Goal: Information Seeking & Learning: Check status

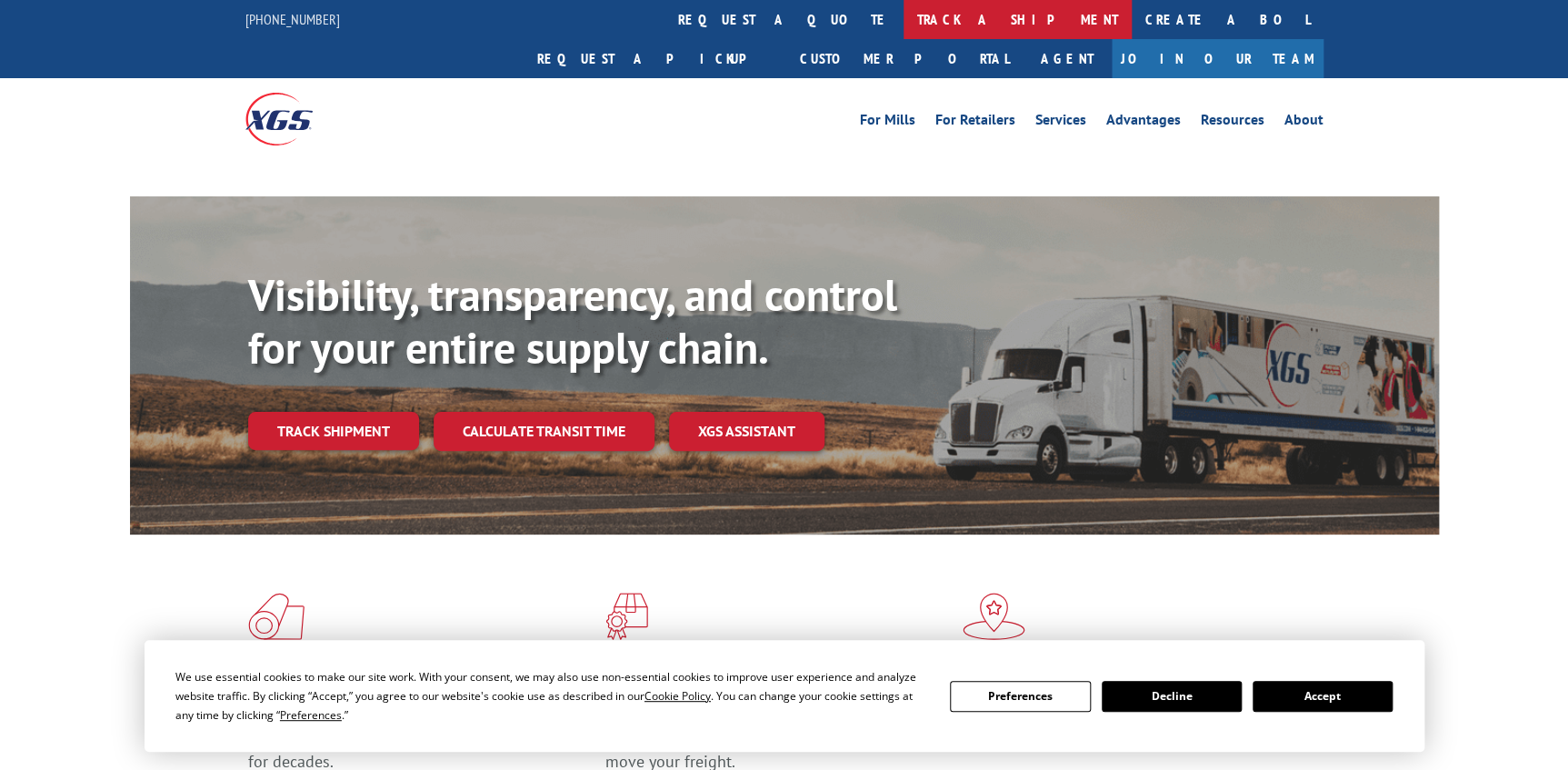
click at [903, 5] on link "track a shipment" at bounding box center [1017, 19] width 228 height 39
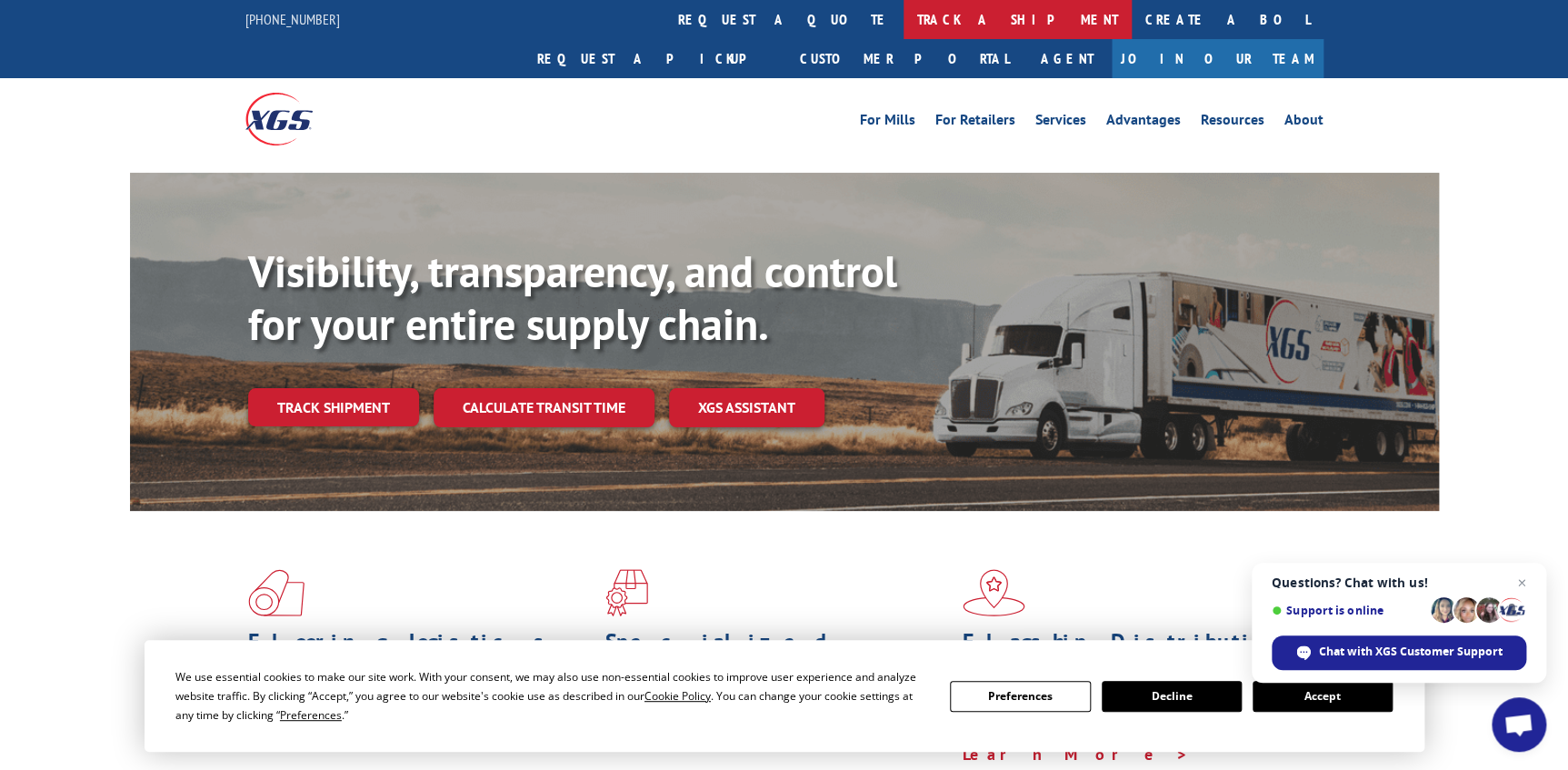
click at [903, 19] on link "track a shipment" at bounding box center [1017, 19] width 228 height 39
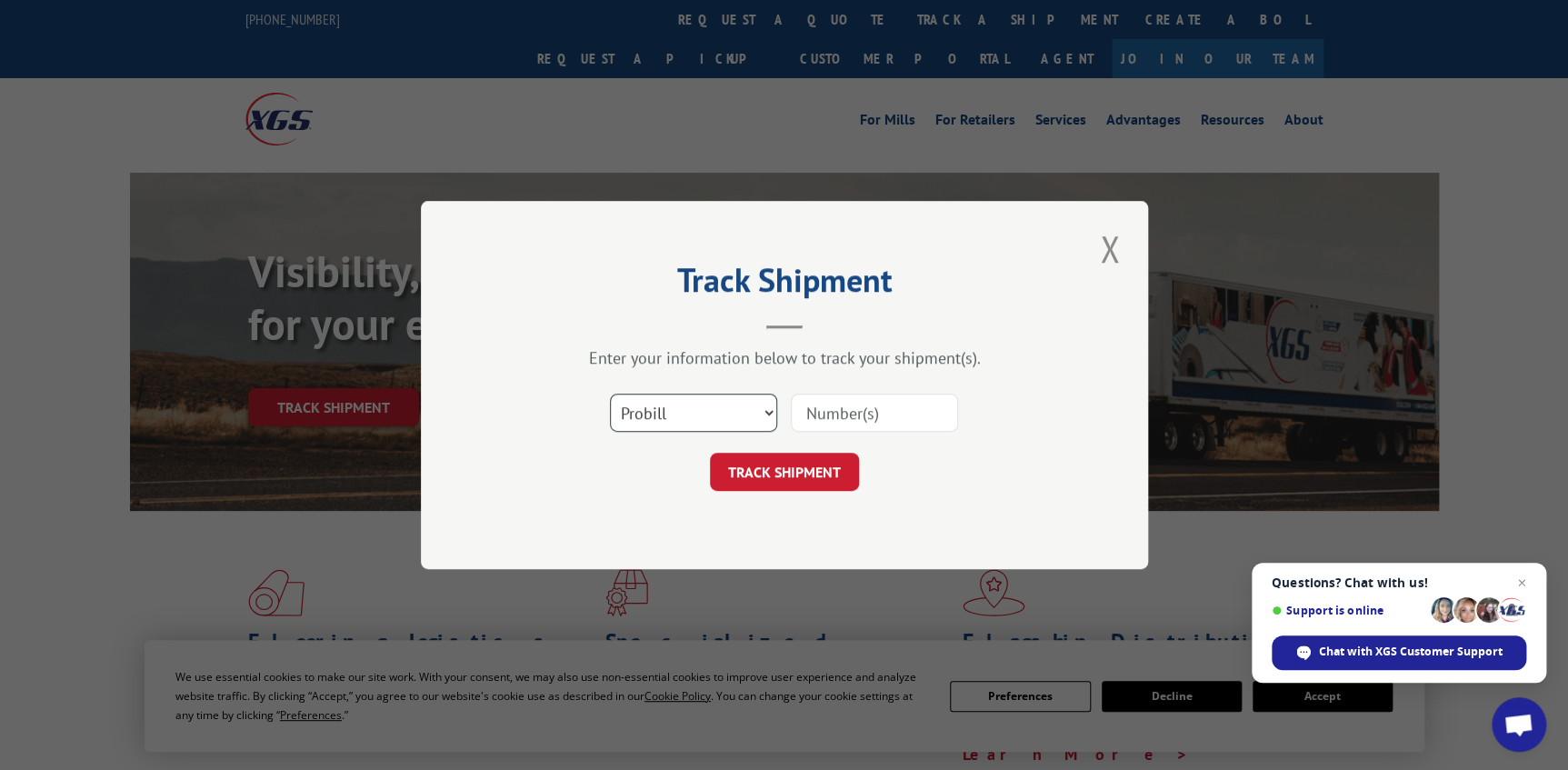
click at [700, 408] on select "Select category... Probill BOL PO" at bounding box center [694, 412] width 168 height 38
select select "po"
click at [610, 394] on select "Select category... Probill BOL PO" at bounding box center [694, 412] width 168 height 38
paste input "01532129"
drag, startPoint x: 829, startPoint y: 404, endPoint x: 481, endPoint y: 360, distance: 350.8
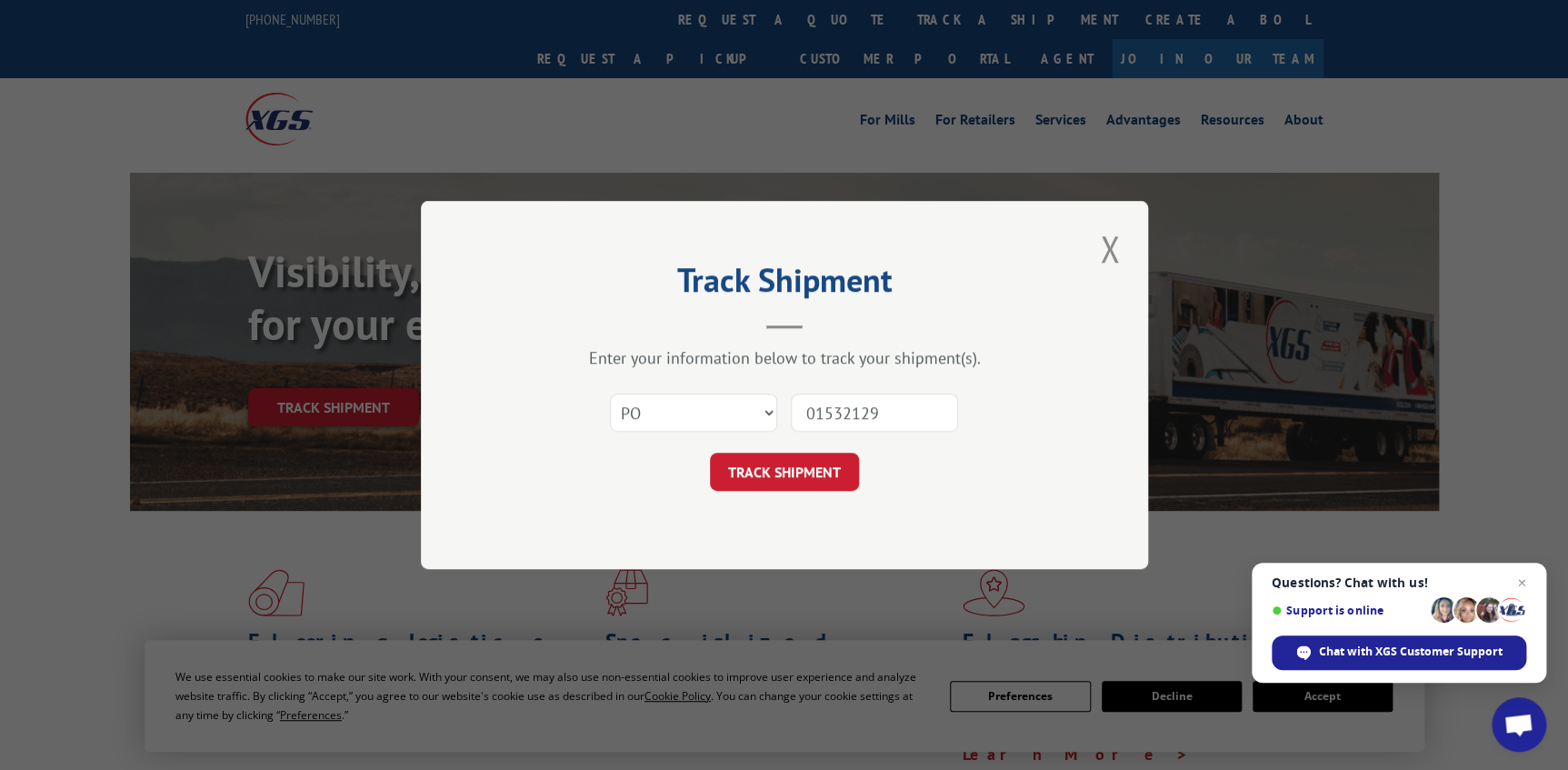
click at [495, 366] on div "Track Shipment Enter your information below to track your shipment(s). Select c…" at bounding box center [784, 385] width 727 height 368
type input "01532129"
click button "TRACK SHIPMENT" at bounding box center [784, 472] width 149 height 38
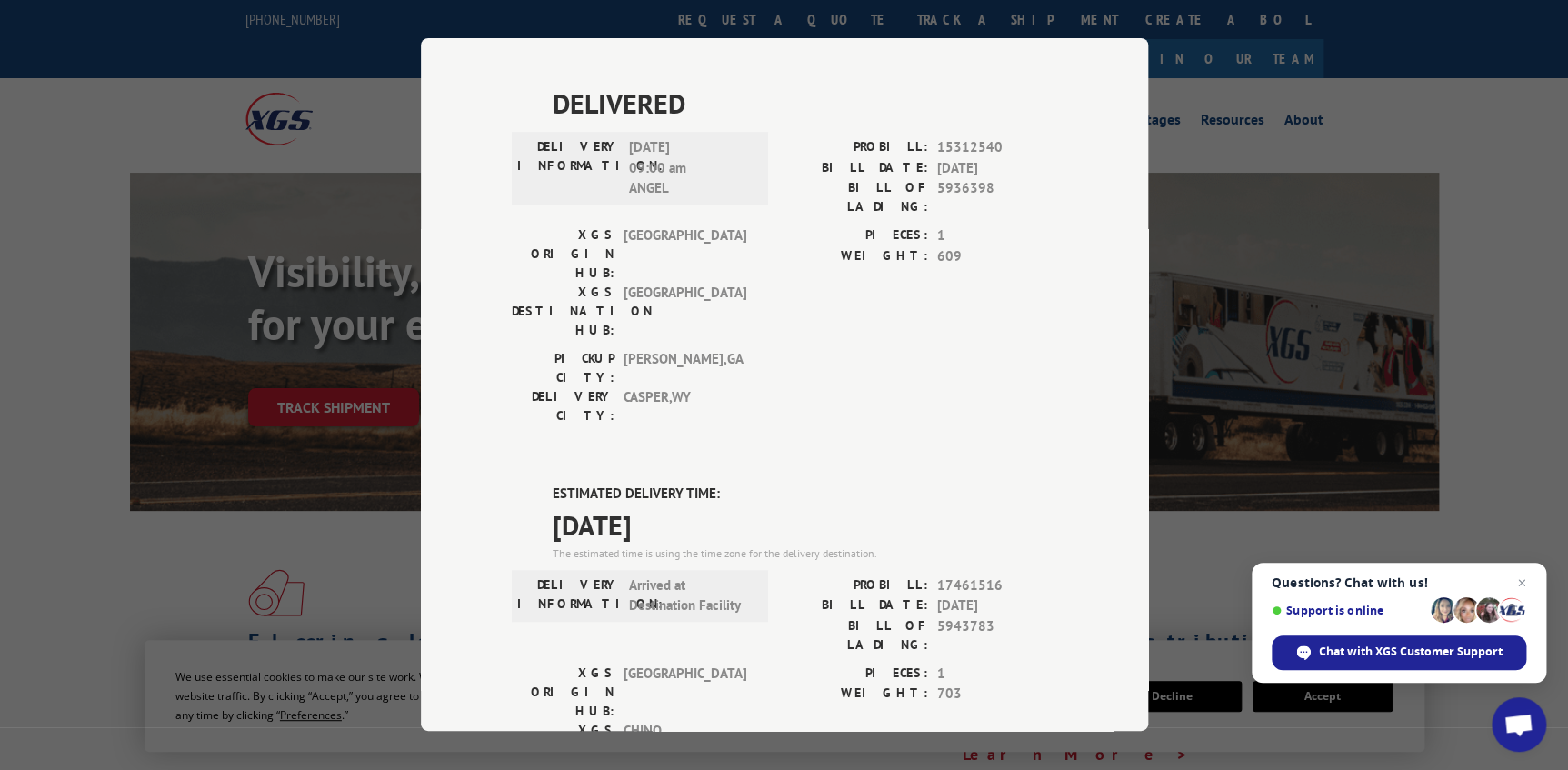
scroll to position [578, 0]
